Goal: Task Accomplishment & Management: Use online tool/utility

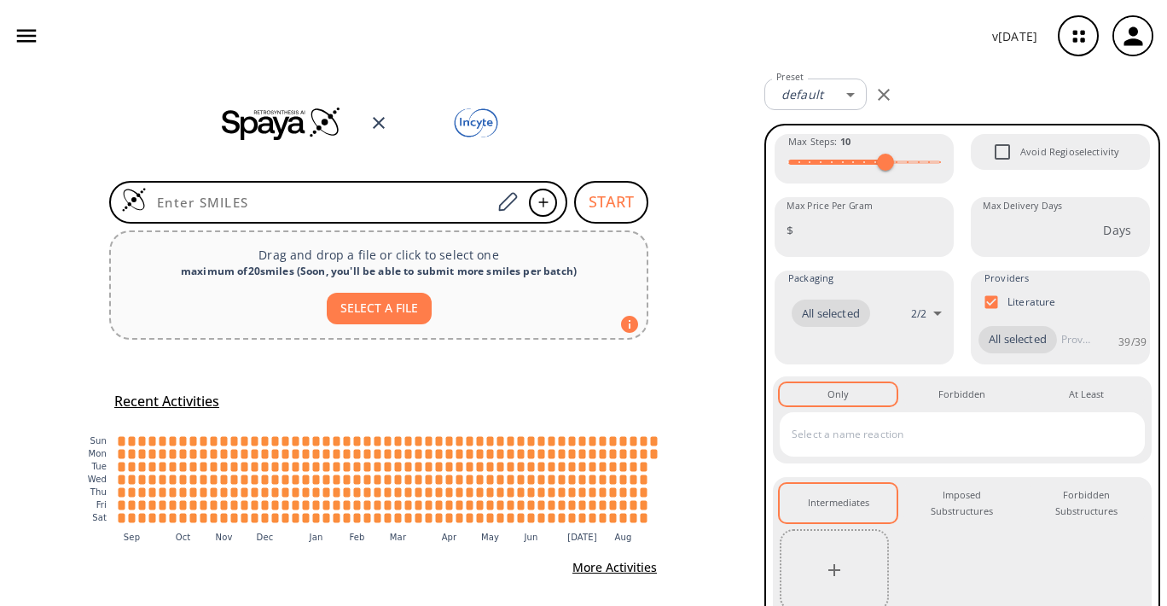
click at [22, 31] on icon "button" at bounding box center [27, 36] width 20 height 13
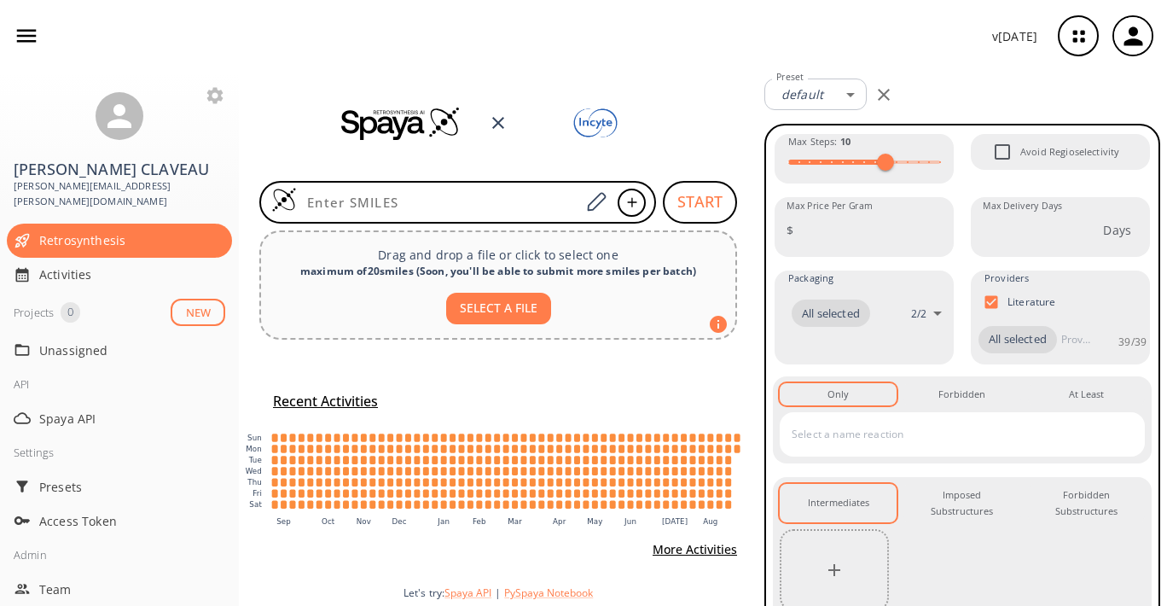
scroll to position [169, 0]
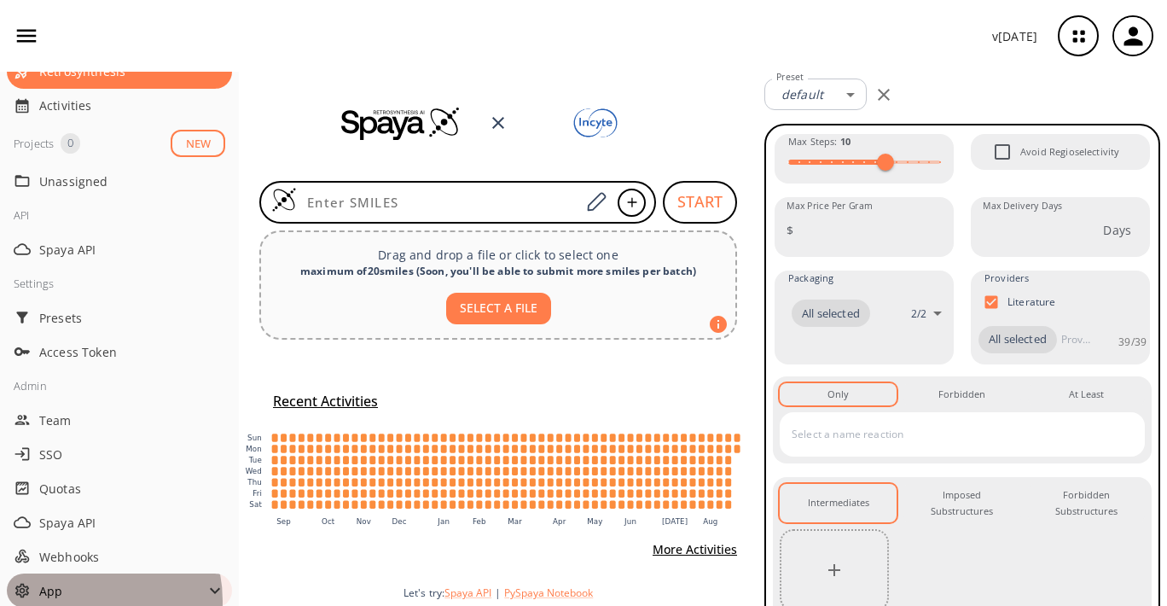
click at [77, 585] on div "App" at bounding box center [119, 590] width 225 height 34
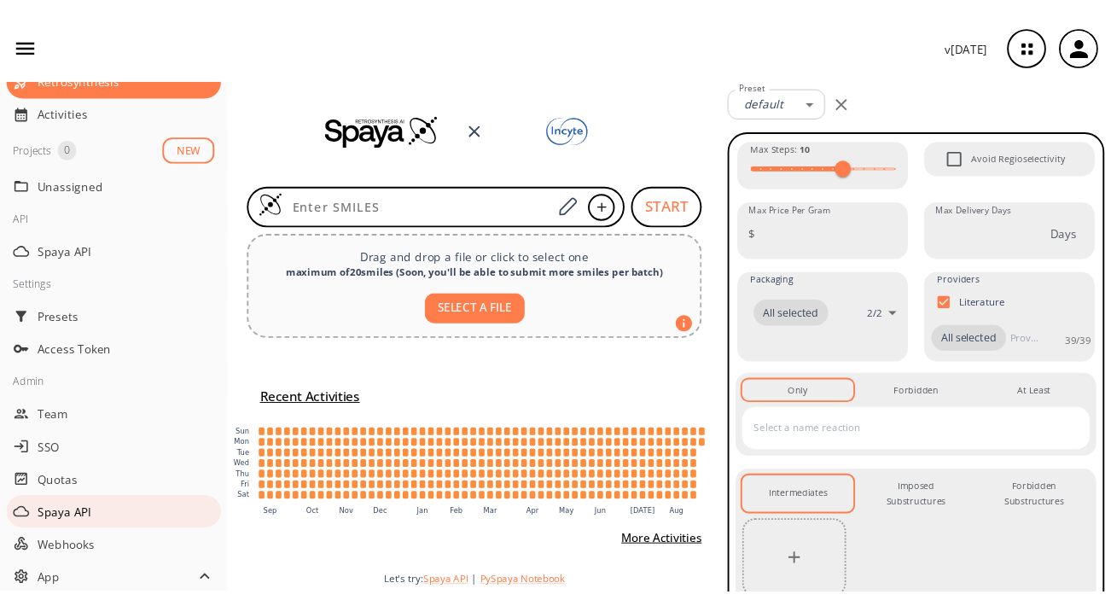
scroll to position [223, 0]
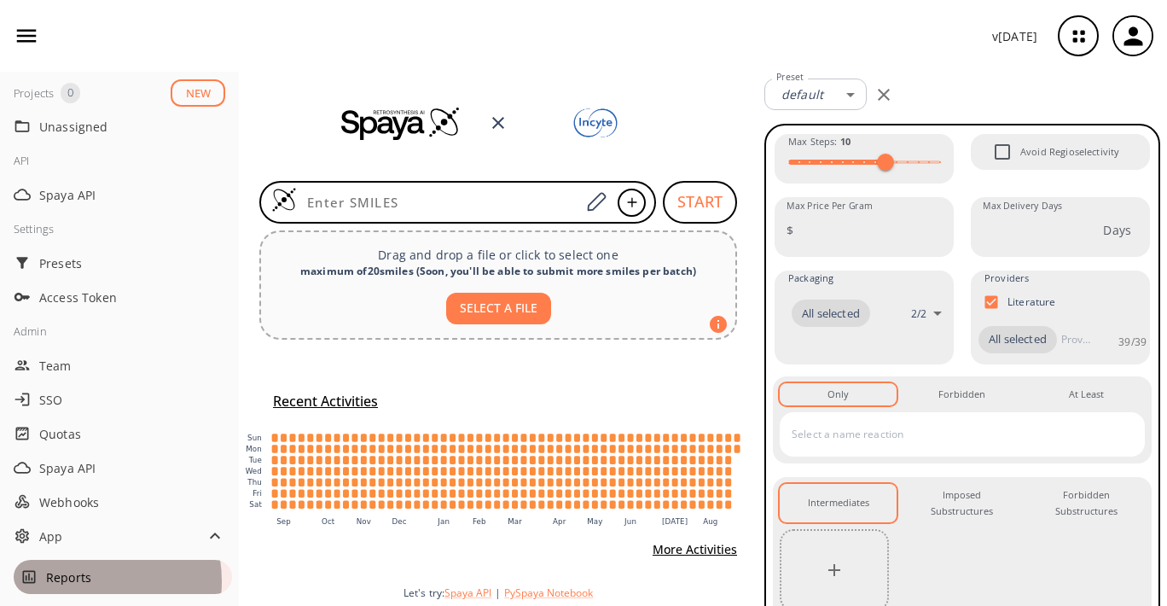
click at [81, 568] on span "Reports" at bounding box center [135, 577] width 179 height 18
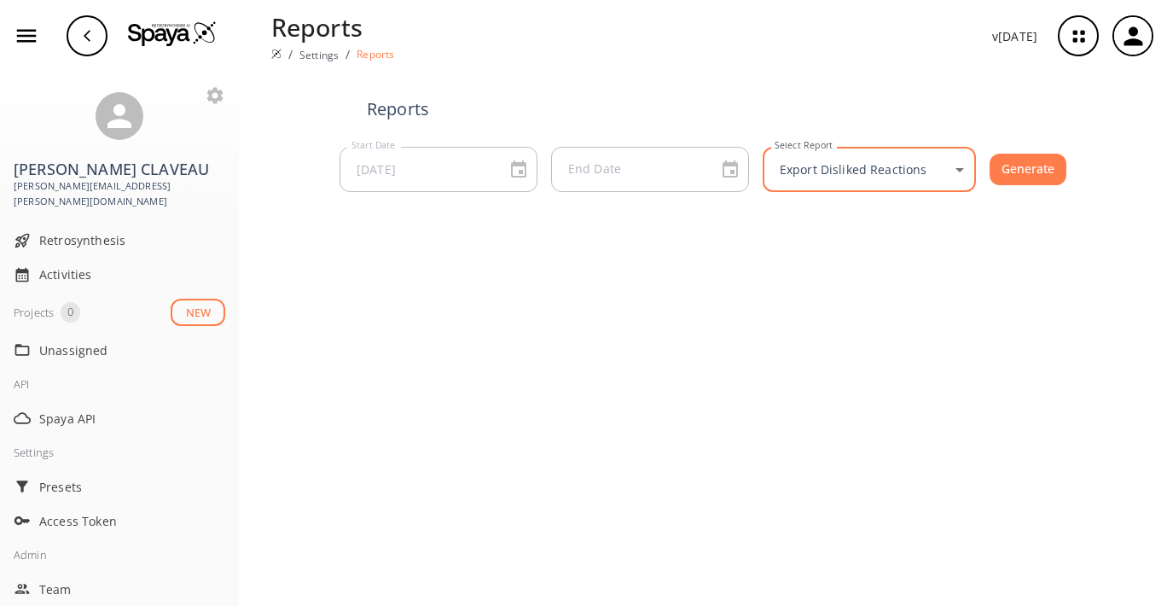
click at [844, 176] on body "Reports / Settings / Reports v [DATE] Benoît CLAVEAU [EMAIL_ADDRESS][PERSON_NAM…" at bounding box center [583, 303] width 1167 height 606
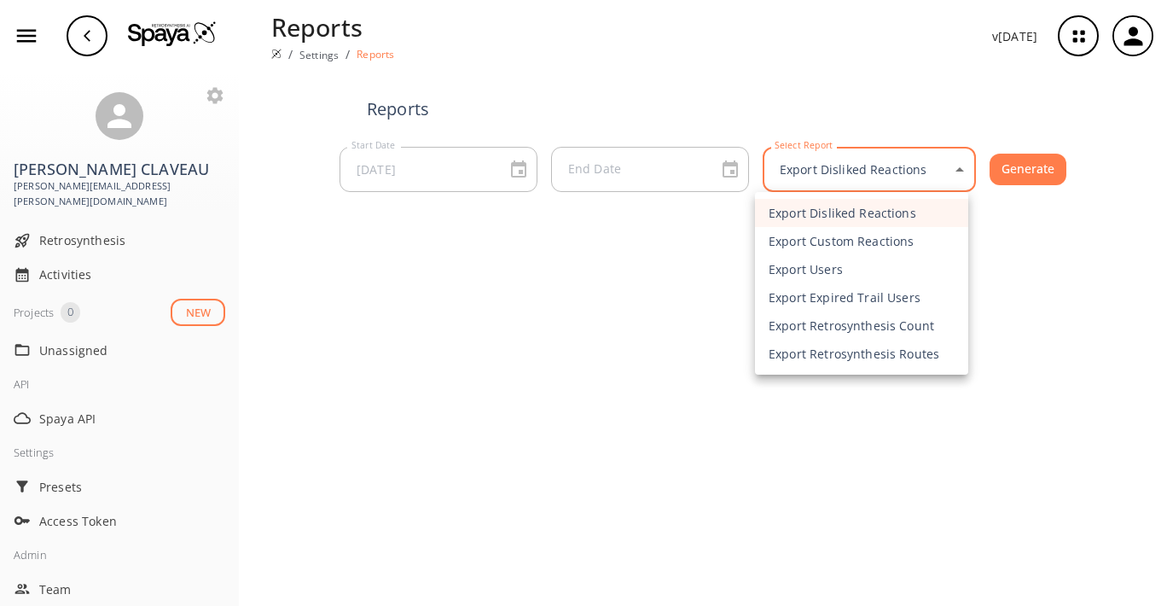
click at [852, 327] on li "Export Retrosynthesis Count" at bounding box center [861, 325] width 213 height 28
type input "exportR"
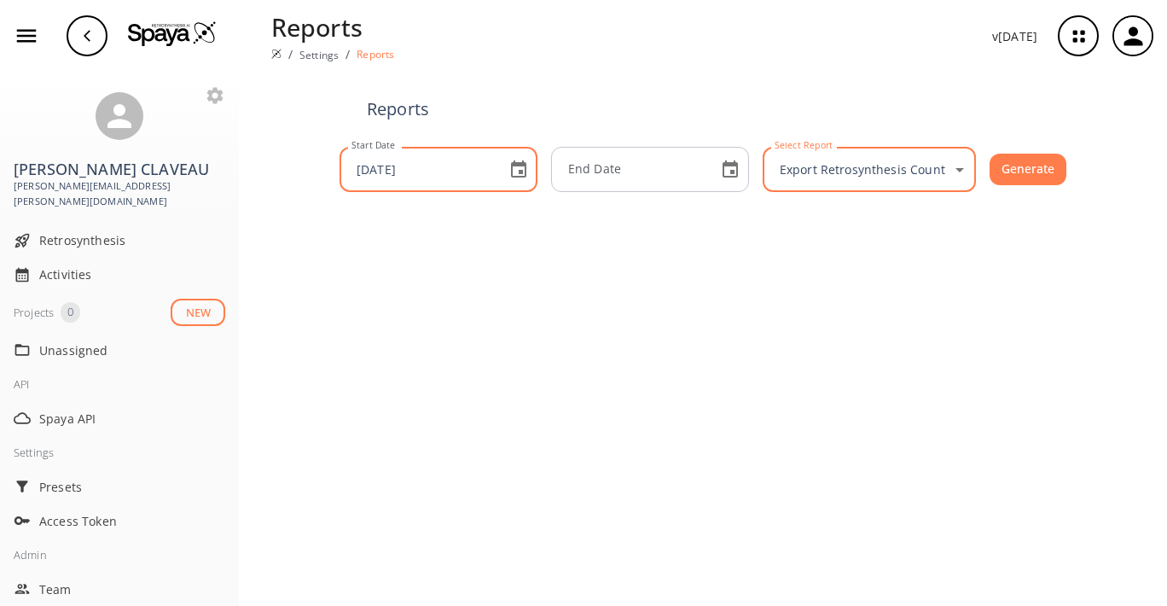
click at [526, 172] on button "Choose date, selected date is Aug 25, 2025" at bounding box center [519, 170] width 34 height 34
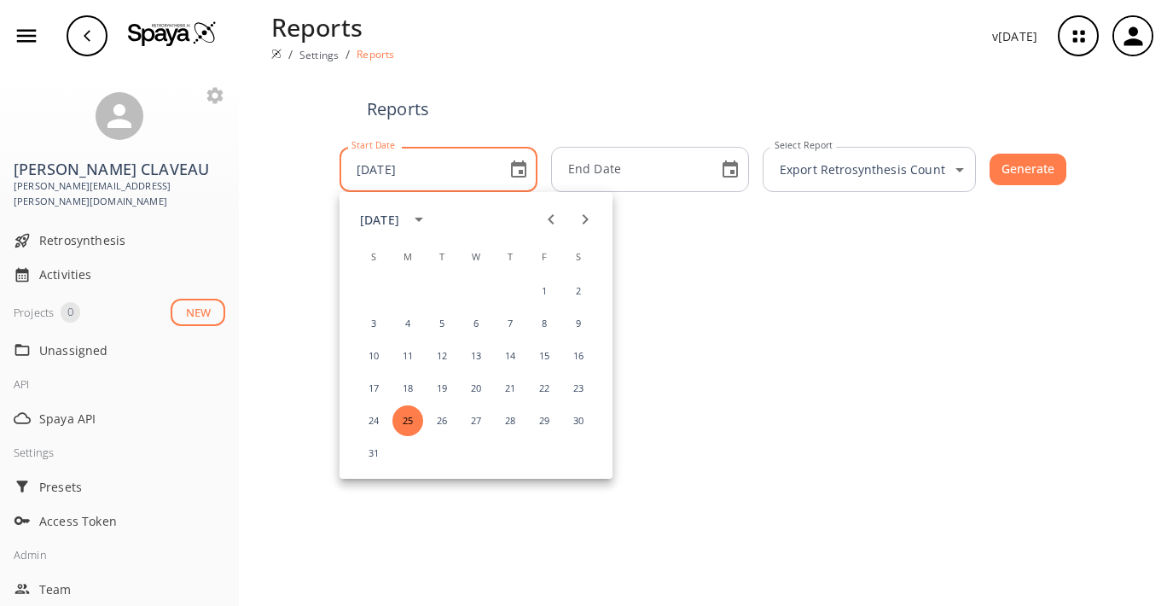
click at [421, 165] on input "[DATE]" at bounding box center [420, 169] width 150 height 45
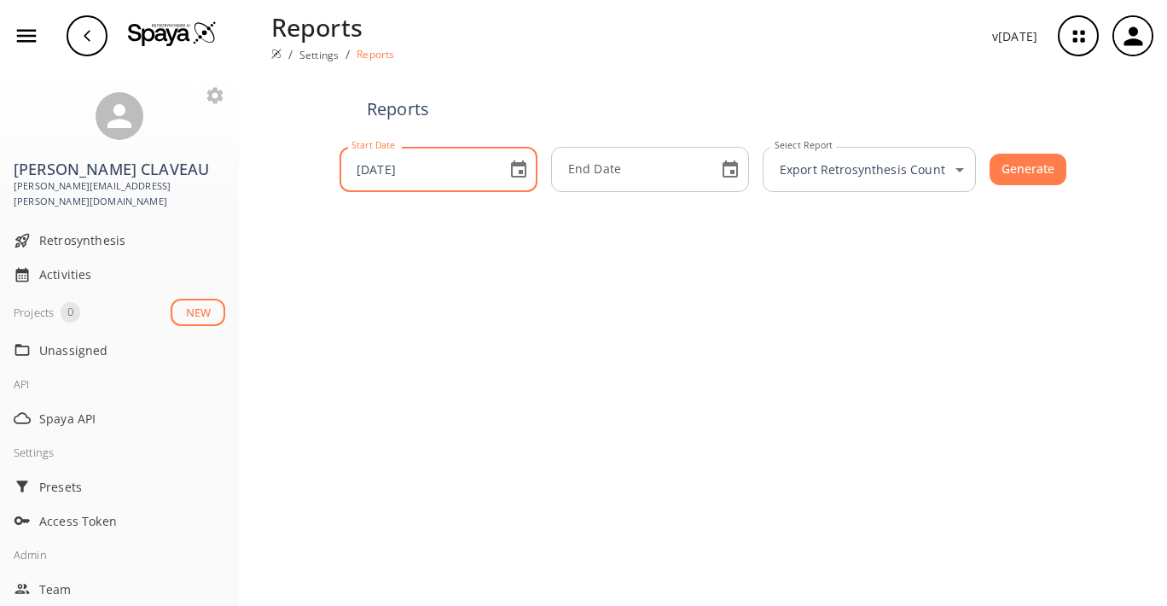
click at [386, 173] on input "[DATE]" at bounding box center [420, 169] width 150 height 45
click at [448, 173] on input "[DATE]" at bounding box center [420, 169] width 150 height 45
type input "[DATE]"
type input "YYYY-MM-DD"
click at [594, 158] on input "YYYY-MM-DD" at bounding box center [631, 169] width 150 height 45
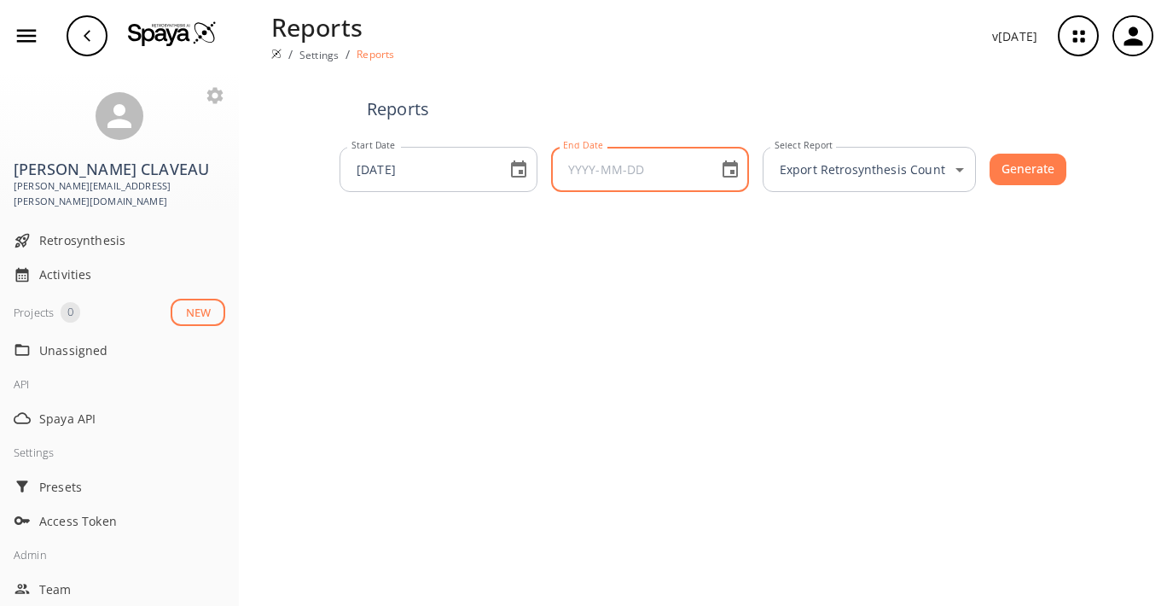
click at [649, 249] on div "Reports Start Date [DATE] Start Date End Date End Date Select Report Export Ret…" at bounding box center [703, 339] width 928 height 534
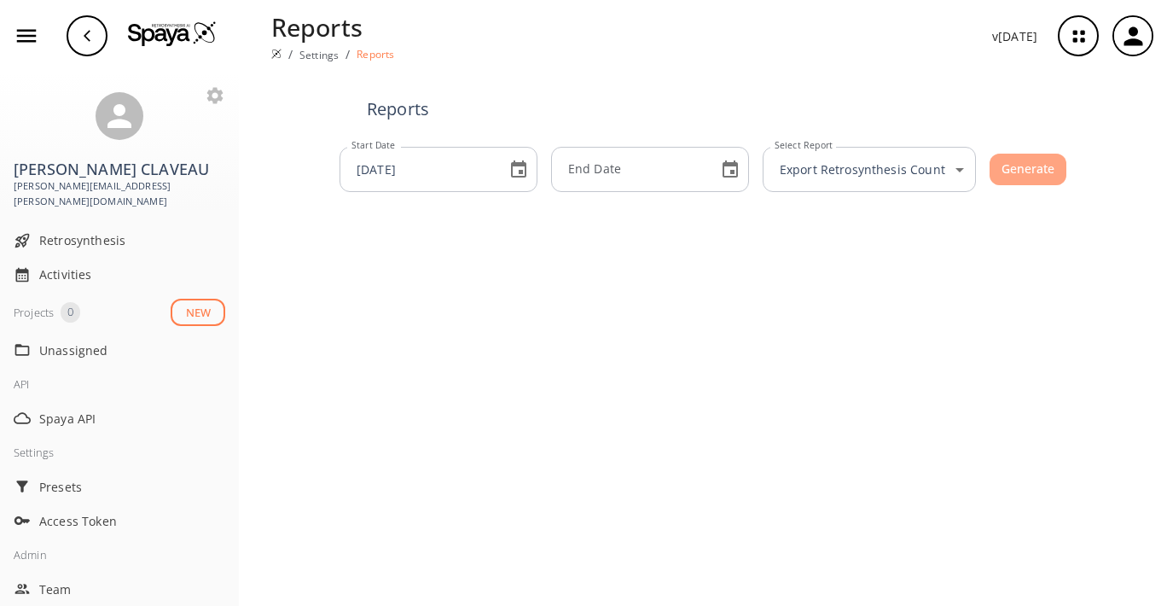
click at [1026, 172] on button "Generate" at bounding box center [1028, 170] width 77 height 32
